Goal: Information Seeking & Learning: Learn about a topic

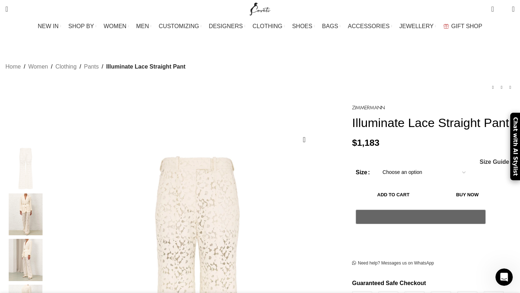
scroll to position [0, 228]
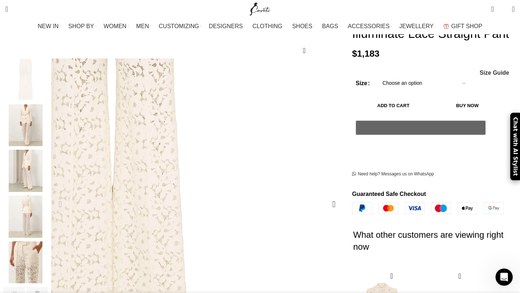
click at [292, 236] on img "1 / 9" at bounding box center [111, 112] width 361 height 469
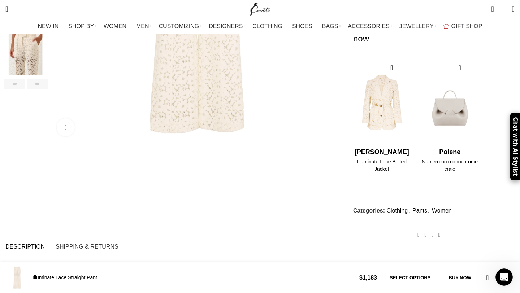
scroll to position [330, 0]
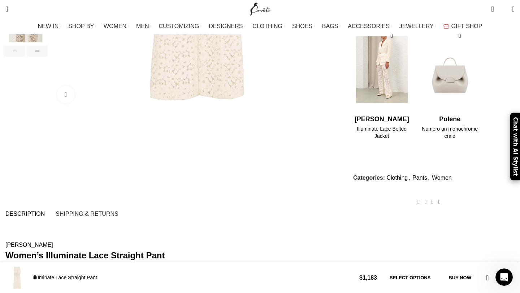
click at [366, 92] on img "1 / 2" at bounding box center [381, 69] width 59 height 89
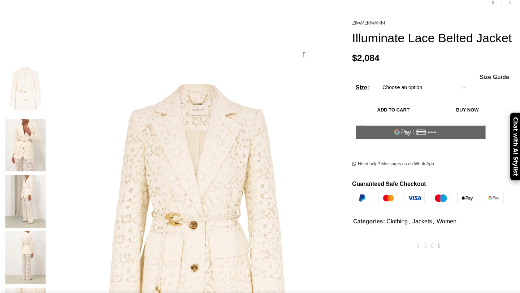
scroll to position [113, 0]
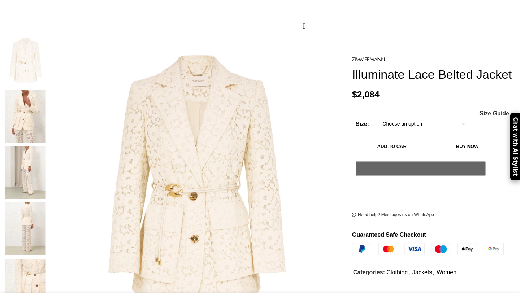
click at [48, 146] on img at bounding box center [26, 172] width 44 height 53
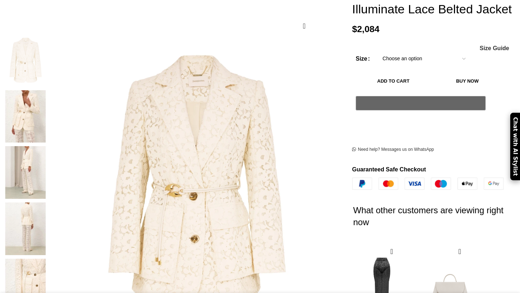
click at [48, 100] on img at bounding box center [26, 116] width 44 height 53
click at [48, 92] on img at bounding box center [26, 116] width 44 height 53
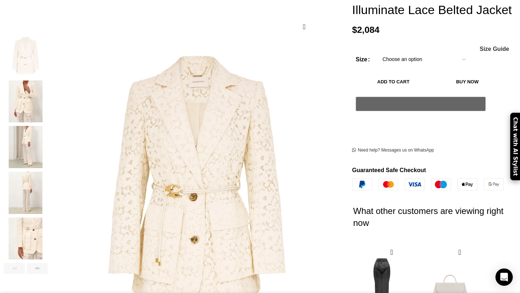
click at [48, 94] on img "2 / 7" at bounding box center [26, 101] width 44 height 42
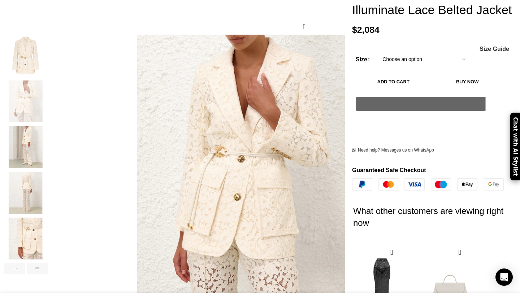
scroll to position [0, 76]
click at [48, 218] on img "5 / 7" at bounding box center [26, 239] width 44 height 42
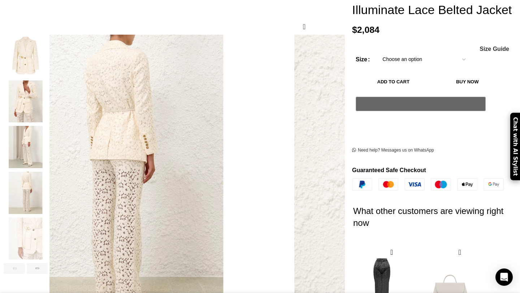
click at [48, 179] on img "4 / 7" at bounding box center [26, 193] width 44 height 42
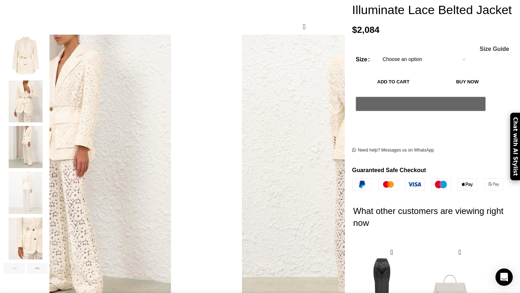
click at [48, 148] on img "3 / 7" at bounding box center [26, 147] width 44 height 42
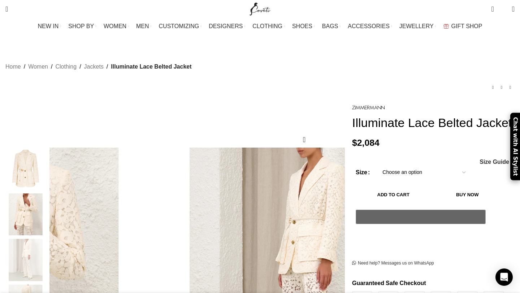
scroll to position [0, 228]
